Goal: Transaction & Acquisition: Purchase product/service

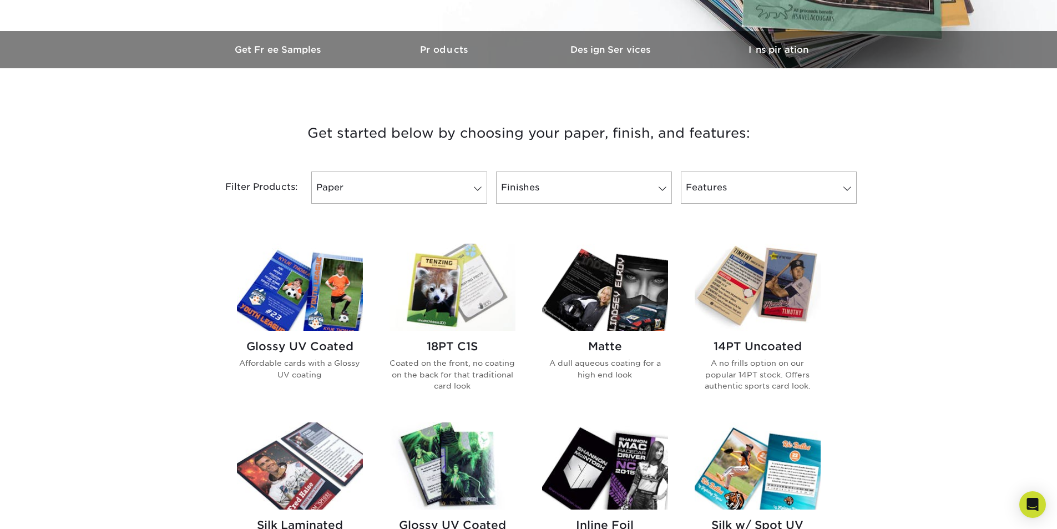
scroll to position [333, 0]
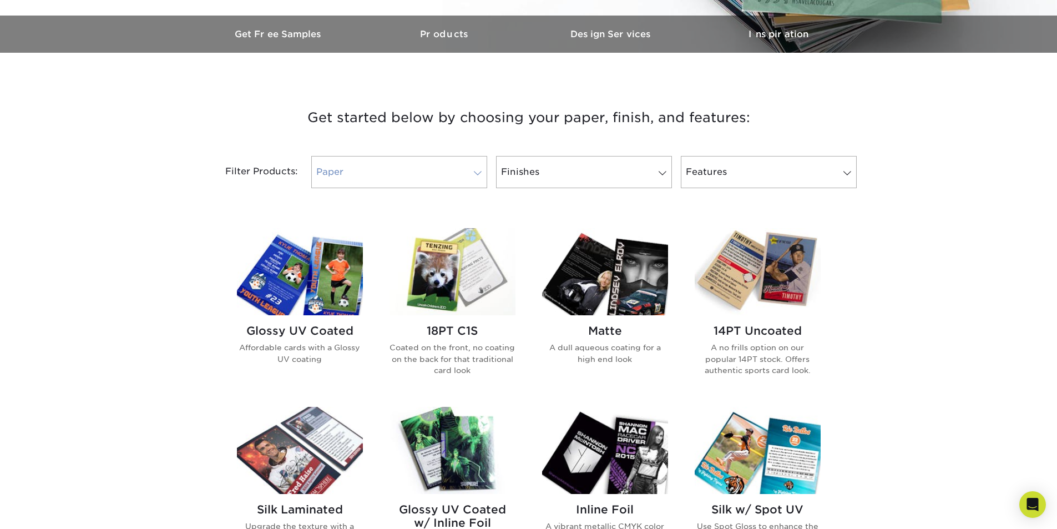
click at [482, 170] on span at bounding box center [478, 173] width 16 height 9
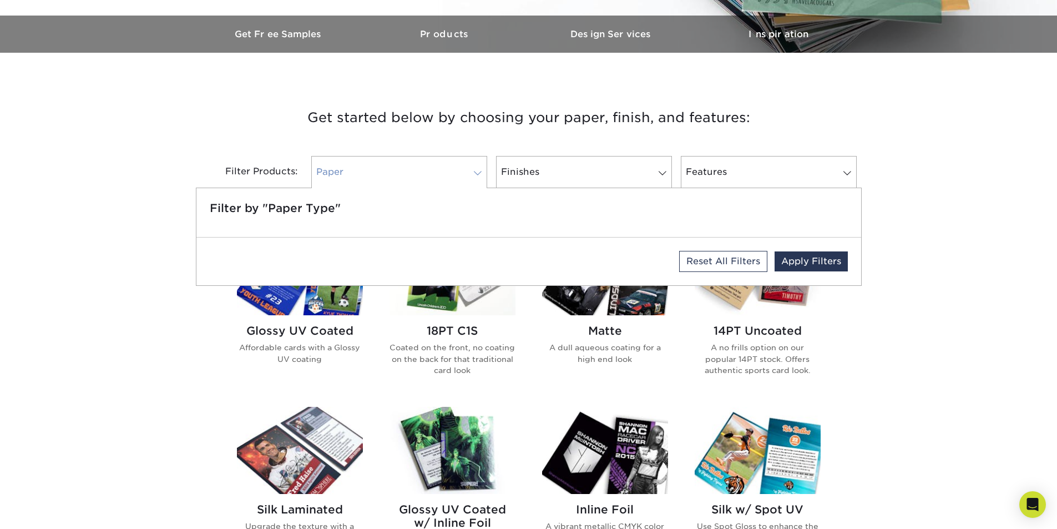
click at [482, 170] on span at bounding box center [478, 173] width 16 height 9
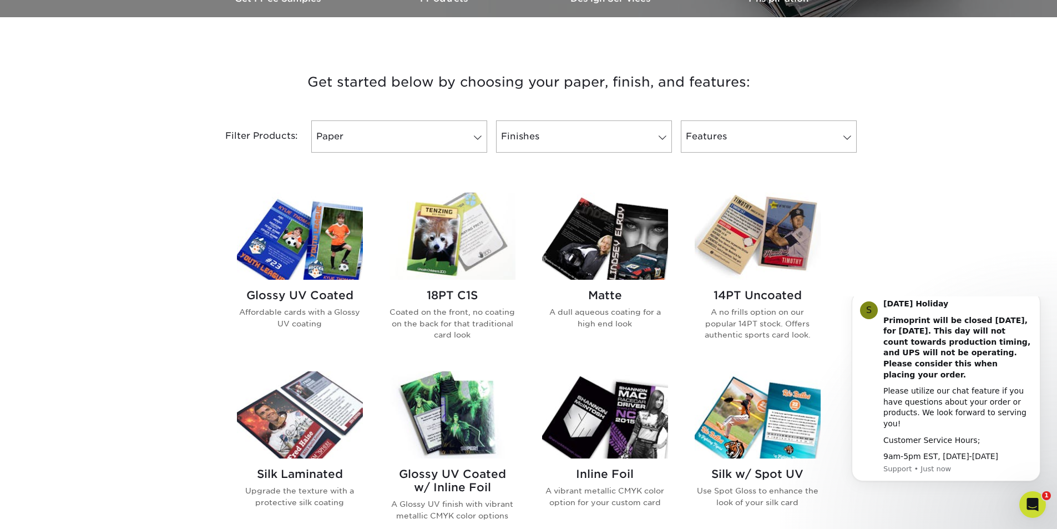
scroll to position [388, 0]
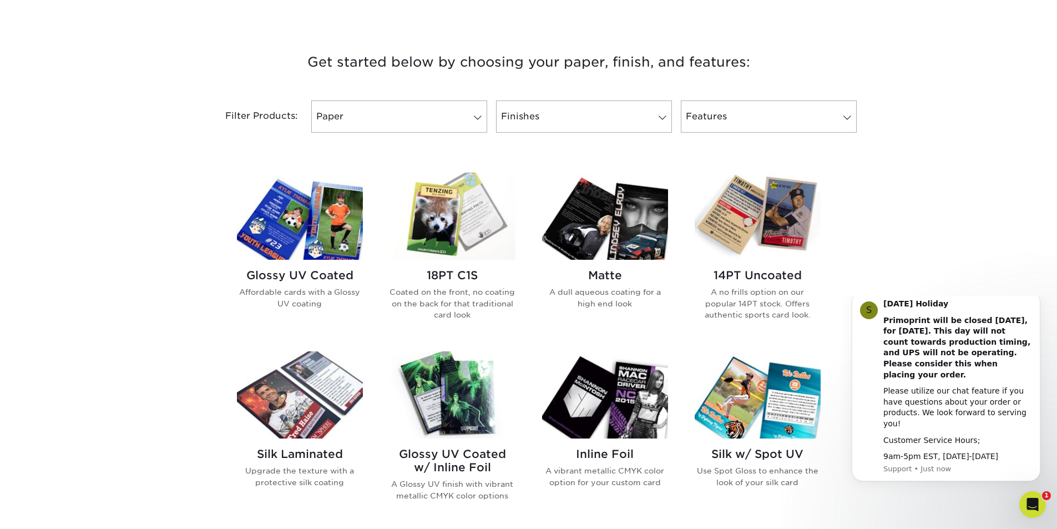
click at [334, 245] on img at bounding box center [300, 216] width 126 height 87
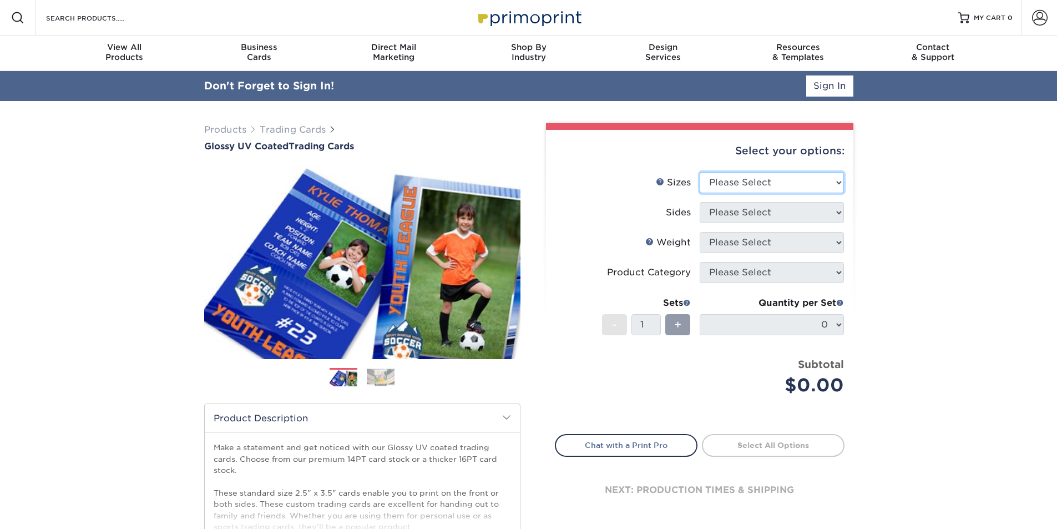
click at [816, 185] on select "Please Select 2.5" x 3.5"" at bounding box center [772, 182] width 144 height 21
select select "2.50x3.50"
click at [700, 172] on select "Please Select 2.5" x 3.5"" at bounding box center [772, 182] width 144 height 21
click at [807, 212] on select "Please Select Print Both Sides Print Front Only" at bounding box center [772, 212] width 144 height 21
select select "13abbda7-1d64-4f25-8bb2-c179b224825d"
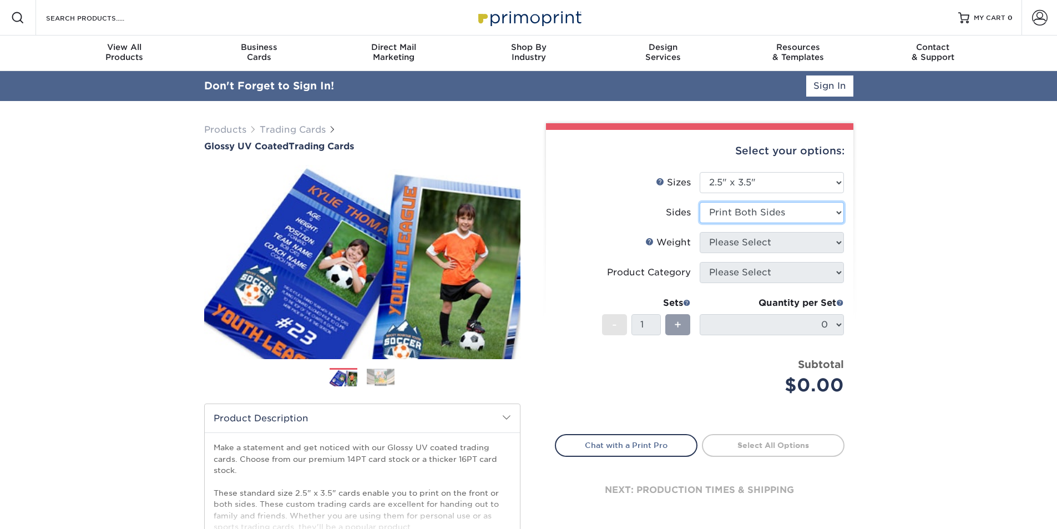
click at [700, 202] on select "Please Select Print Both Sides Print Front Only" at bounding box center [772, 212] width 144 height 21
click at [785, 245] on select "Please Select 16PT 14PT 18PT C1S" at bounding box center [772, 242] width 144 height 21
select select "16PT"
click at [700, 232] on select "Please Select 16PT 14PT 18PT C1S" at bounding box center [772, 242] width 144 height 21
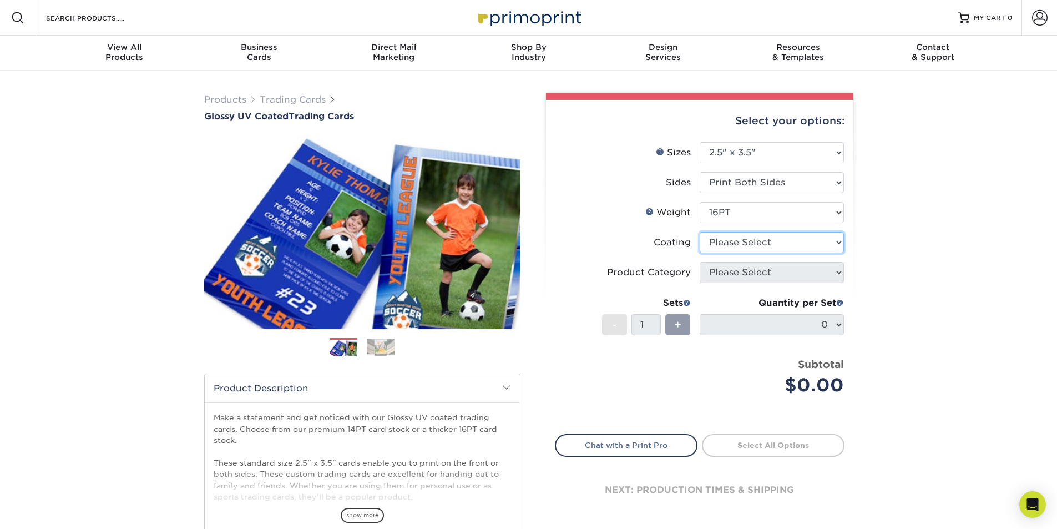
click at [787, 249] on select at bounding box center [772, 242] width 144 height 21
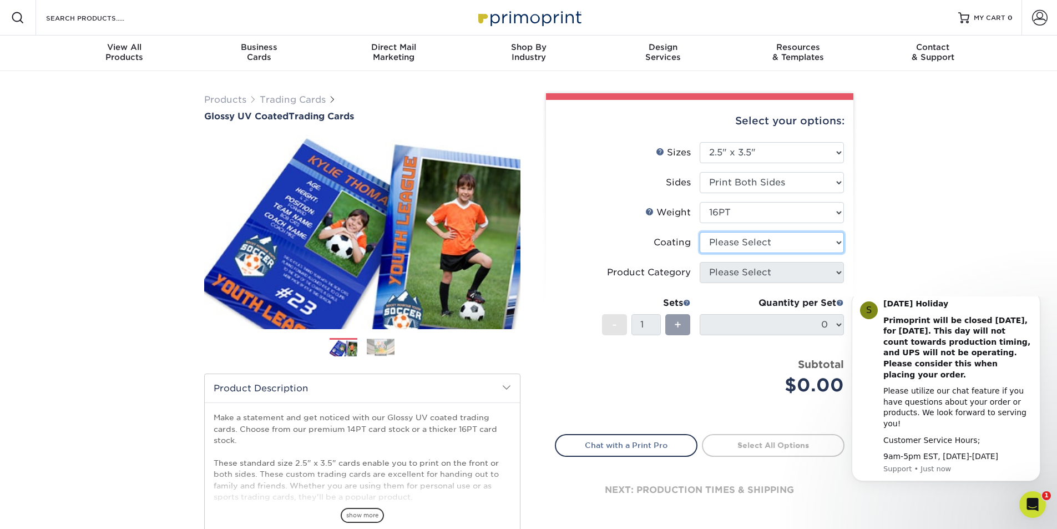
select select "ae367451-b2b8-45df-a344-0f05b6a12993"
click at [700, 232] on select at bounding box center [772, 242] width 144 height 21
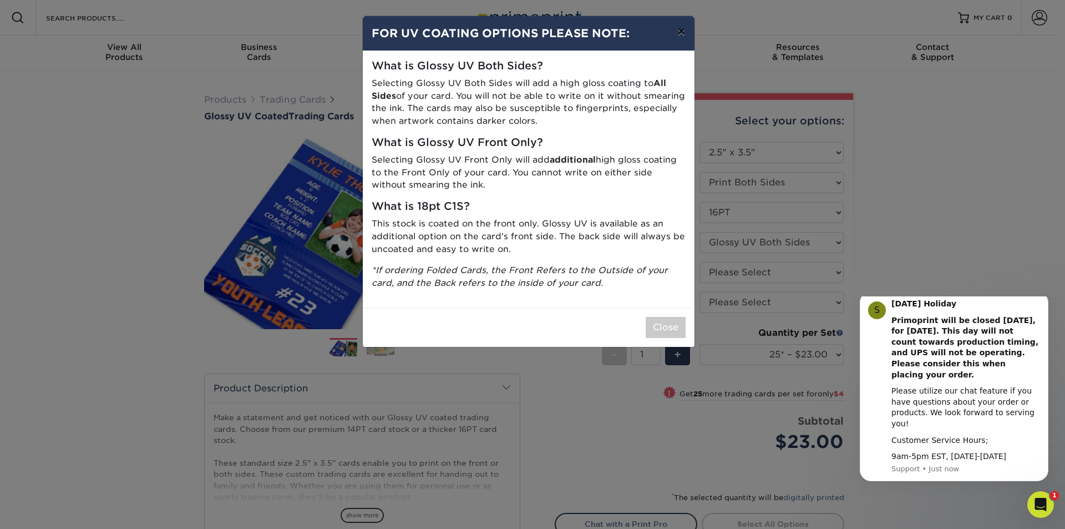
click at [681, 32] on button "×" at bounding box center [682, 31] width 26 height 31
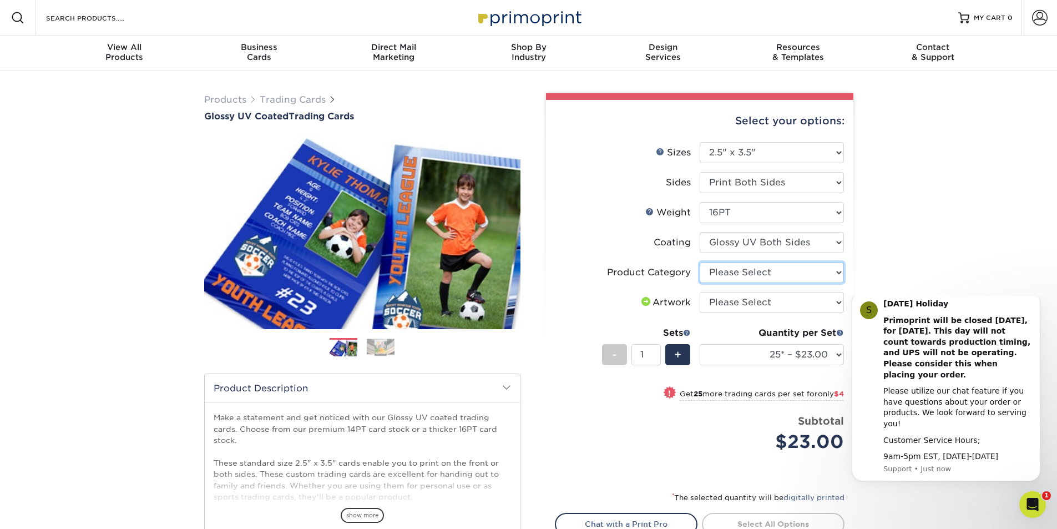
click at [814, 278] on select "Please Select Trading Cards" at bounding box center [772, 272] width 144 height 21
select select "c2f9bce9-36c2-409d-b101-c29d9d031e18"
click at [700, 262] on select "Please Select Trading Cards" at bounding box center [772, 272] width 144 height 21
click at [826, 301] on select "Please Select I will upload files I need a design - $100" at bounding box center [772, 302] width 144 height 21
select select "upload"
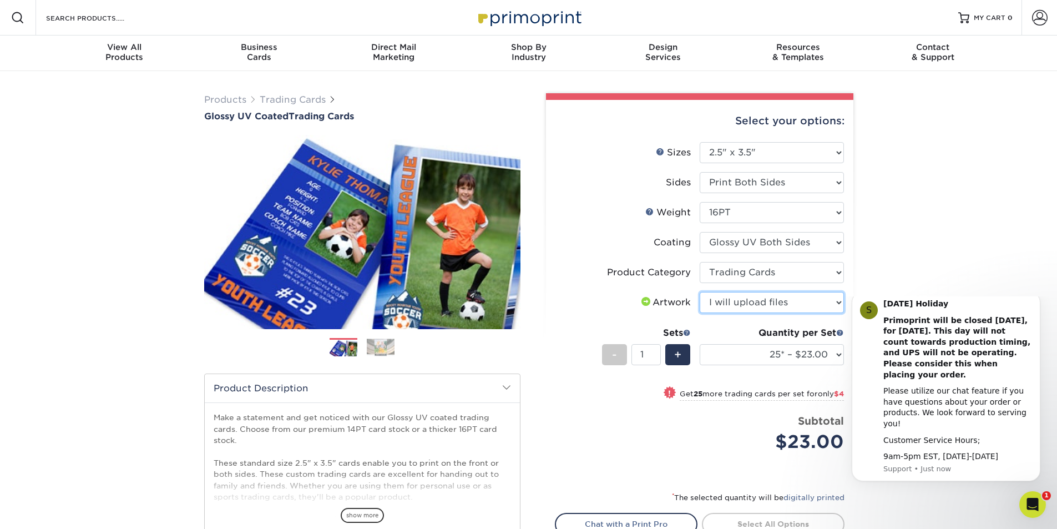
click at [700, 292] on select "Please Select I will upload files I need a design - $100" at bounding box center [772, 302] width 144 height 21
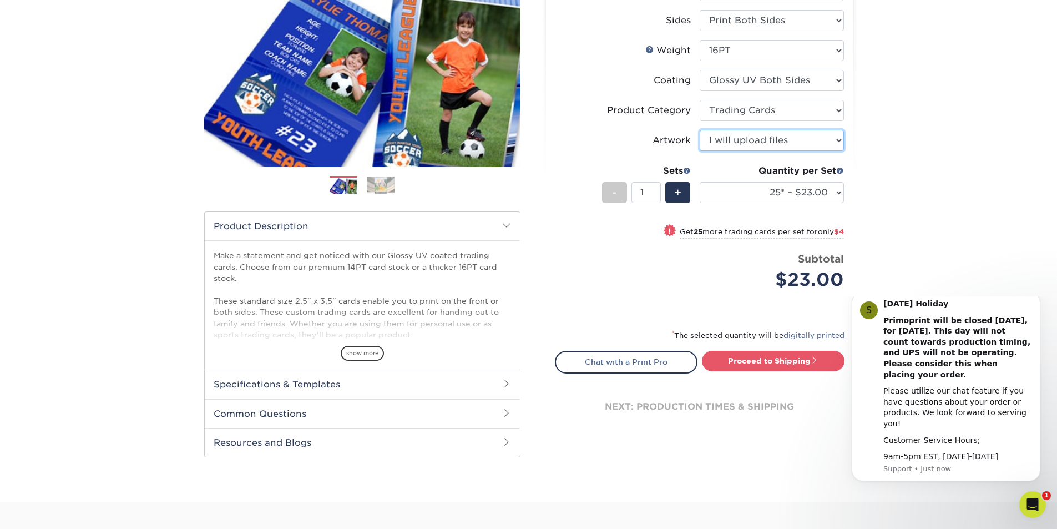
scroll to position [222, 0]
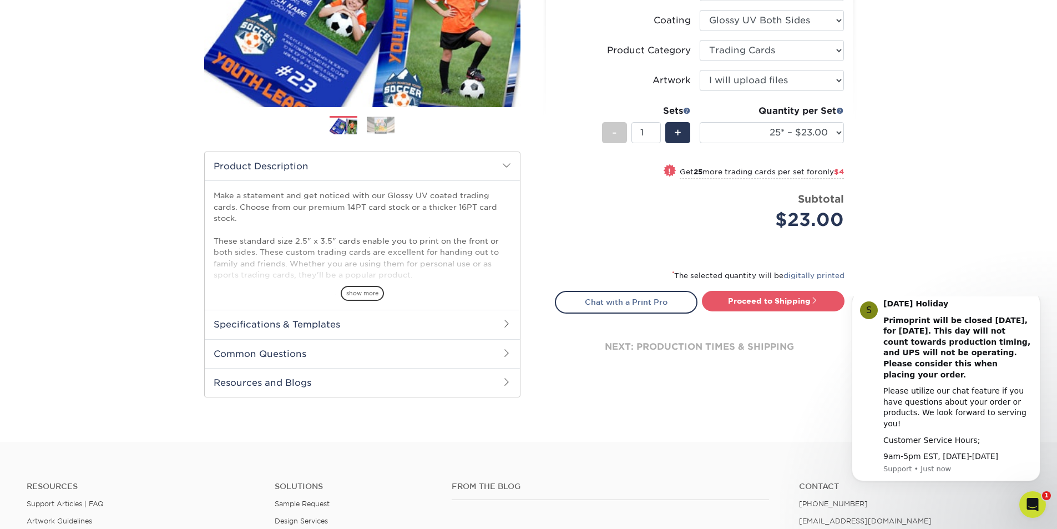
click at [377, 319] on h2 "Specifications & Templates" at bounding box center [362, 324] width 315 height 29
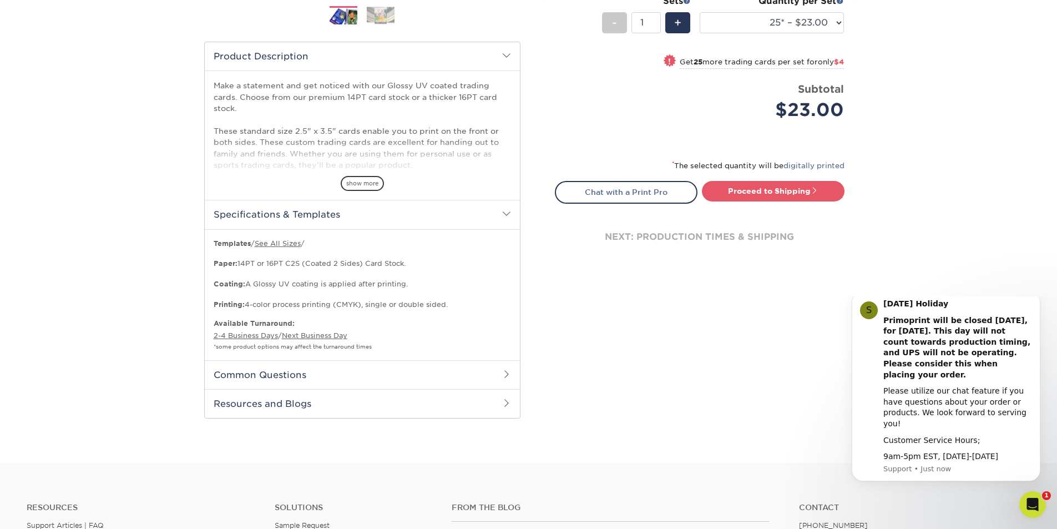
scroll to position [333, 0]
click at [333, 332] on link "Next Business Day" at bounding box center [314, 334] width 65 height 8
click at [371, 184] on span "show more" at bounding box center [362, 182] width 43 height 15
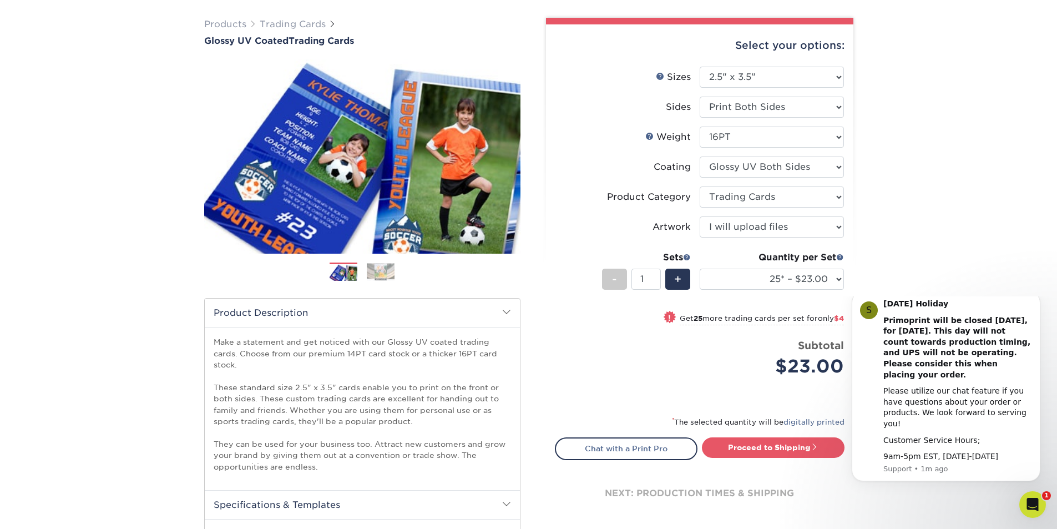
scroll to position [55, 0]
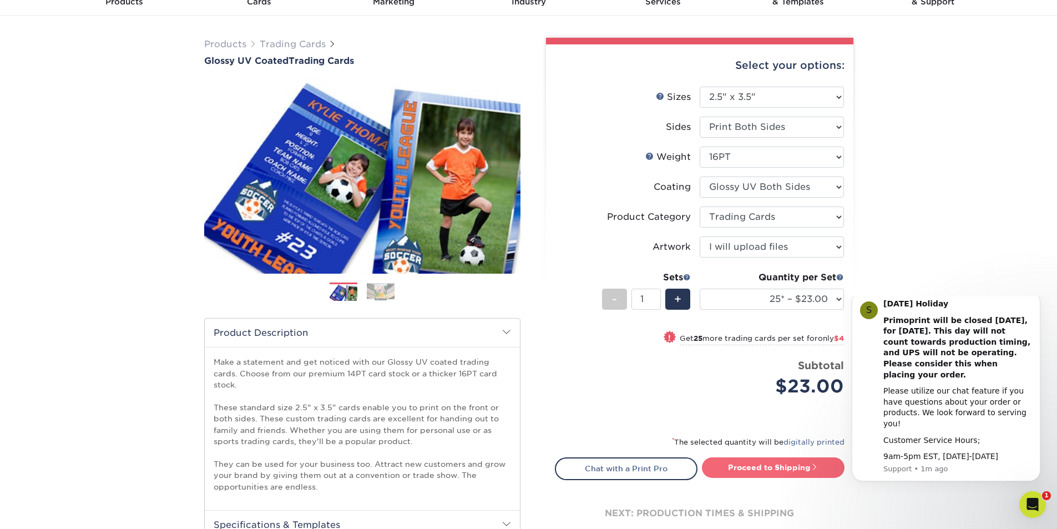
click at [784, 471] on link "Proceed to Shipping" at bounding box center [773, 467] width 143 height 20
type input "Set 1"
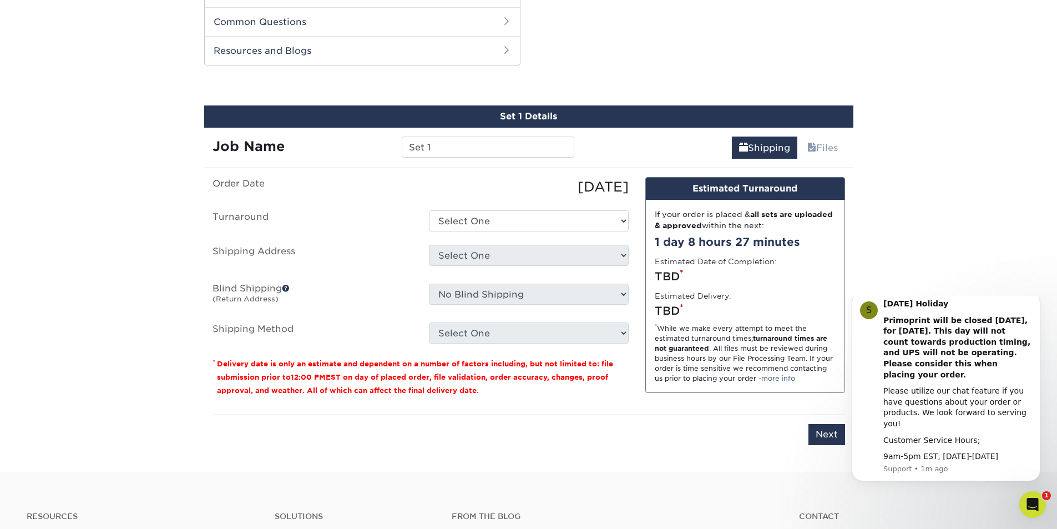
scroll to position [730, 0]
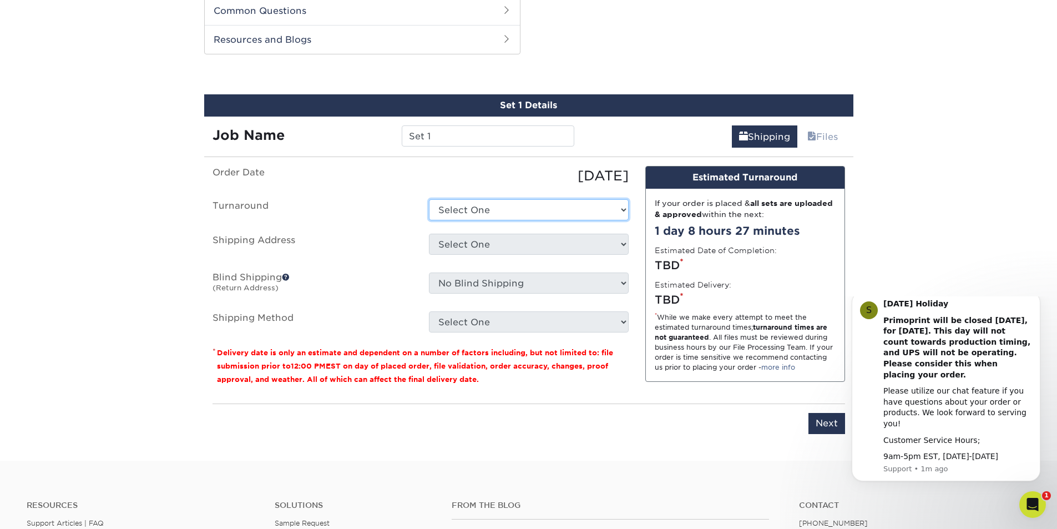
click at [514, 213] on select "Select One 2-4 Business Days 2 Day Next Business Day" at bounding box center [529, 209] width 200 height 21
select select "fb7efd0a-2cc1-4e4a-9187-b86156a018be"
click at [429, 199] on select "Select One 2-4 Business Days 2 Day Next Business Day" at bounding box center [529, 209] width 200 height 21
click at [493, 250] on select "Select One + Add New Address - Login" at bounding box center [529, 244] width 200 height 21
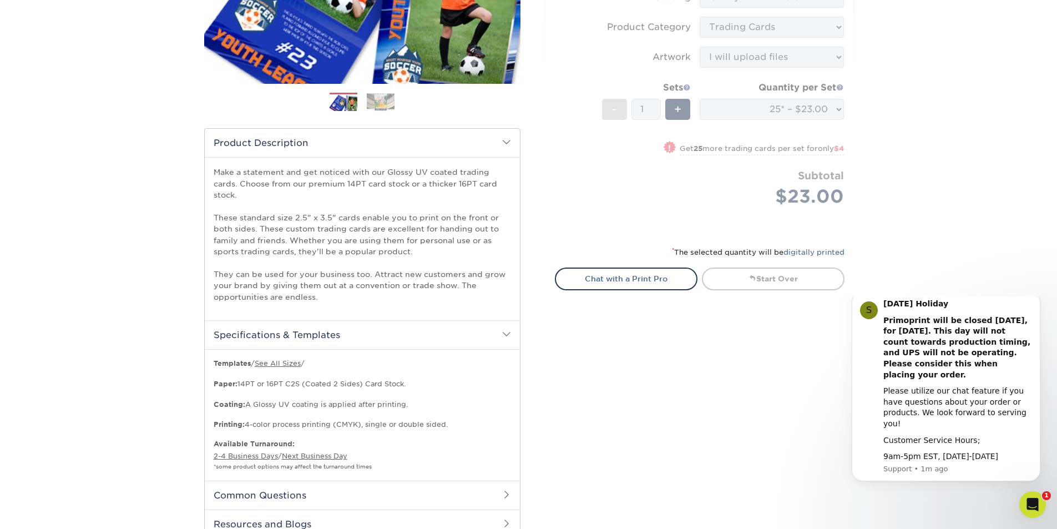
scroll to position [230, 0]
